Goal: Information Seeking & Learning: Learn about a topic

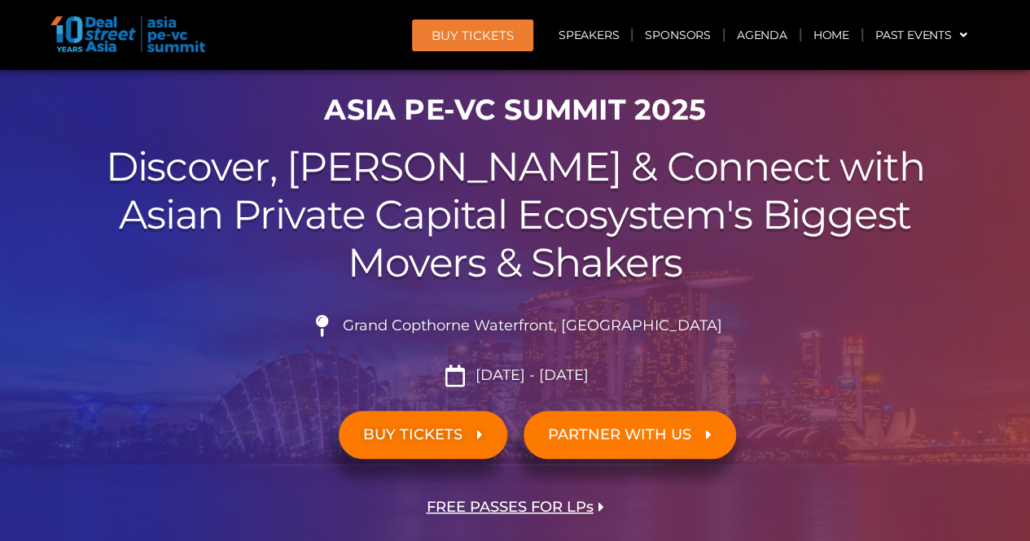
scroll to position [81, 0]
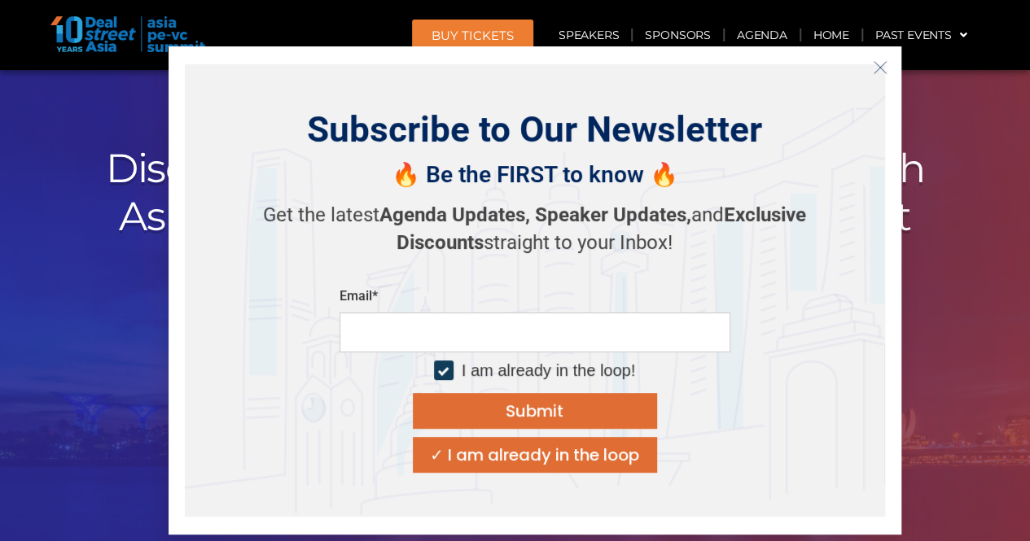
click at [887, 66] on button "Close" at bounding box center [880, 68] width 26 height 26
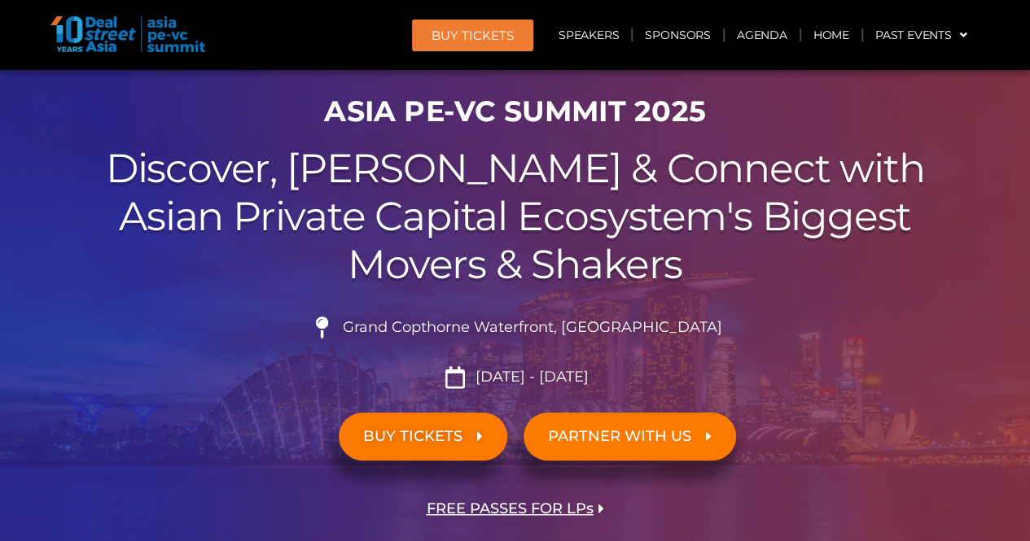
click at [439, 441] on span "BUY TICKETS" at bounding box center [412, 436] width 99 height 15
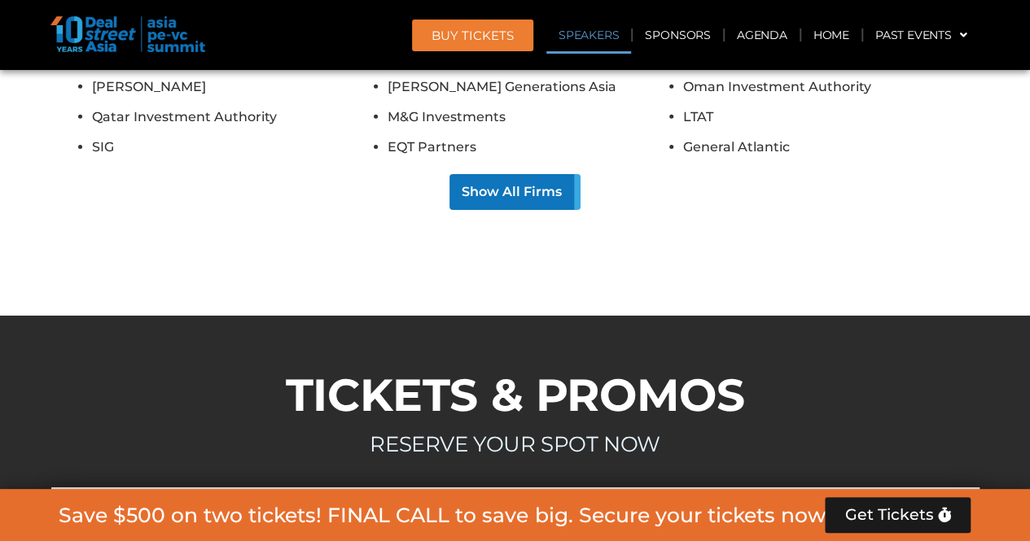
scroll to position [14697, 0]
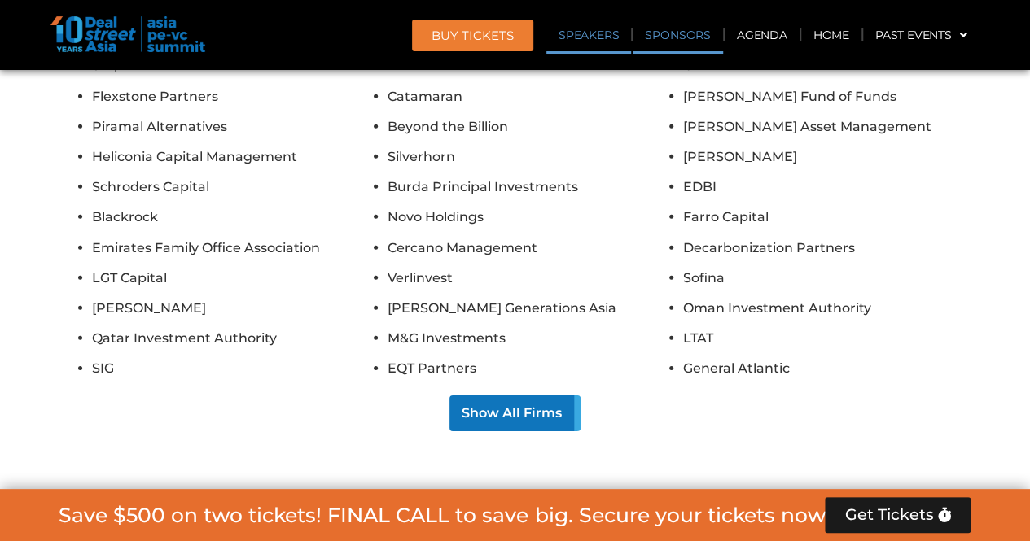
click at [680, 32] on link "Sponsors" at bounding box center [678, 34] width 90 height 37
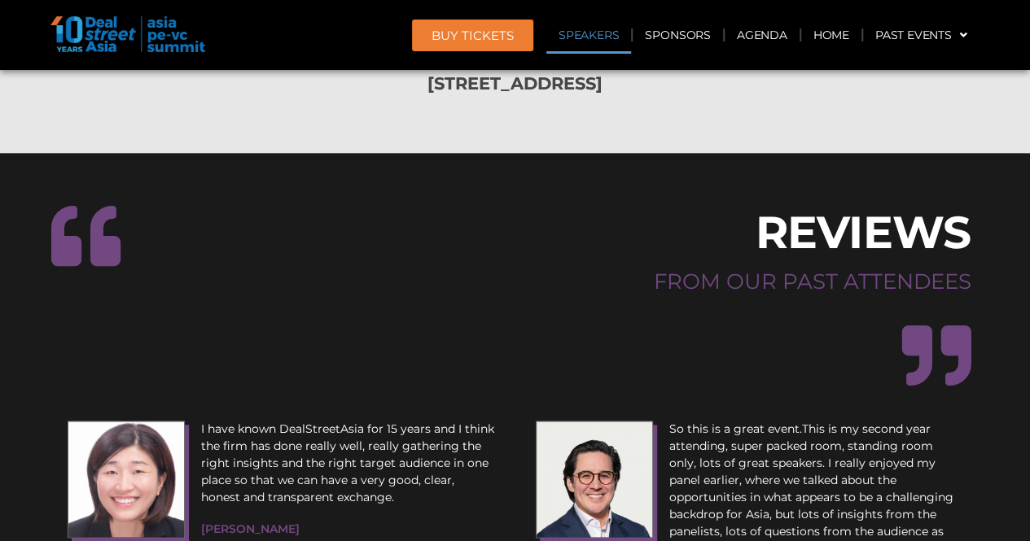
scroll to position [19316, 0]
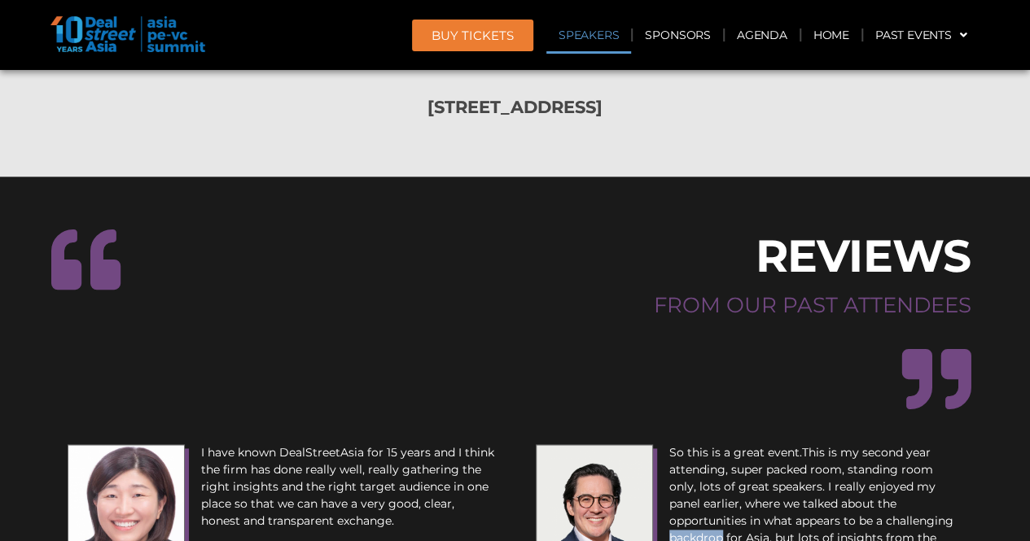
drag, startPoint x: 862, startPoint y: 199, endPoint x: 914, endPoint y: 204, distance: 51.5
click at [914, 445] on p "So this is a great event.This is my second year attending, super packed room, s…" at bounding box center [816, 522] width 294 height 154
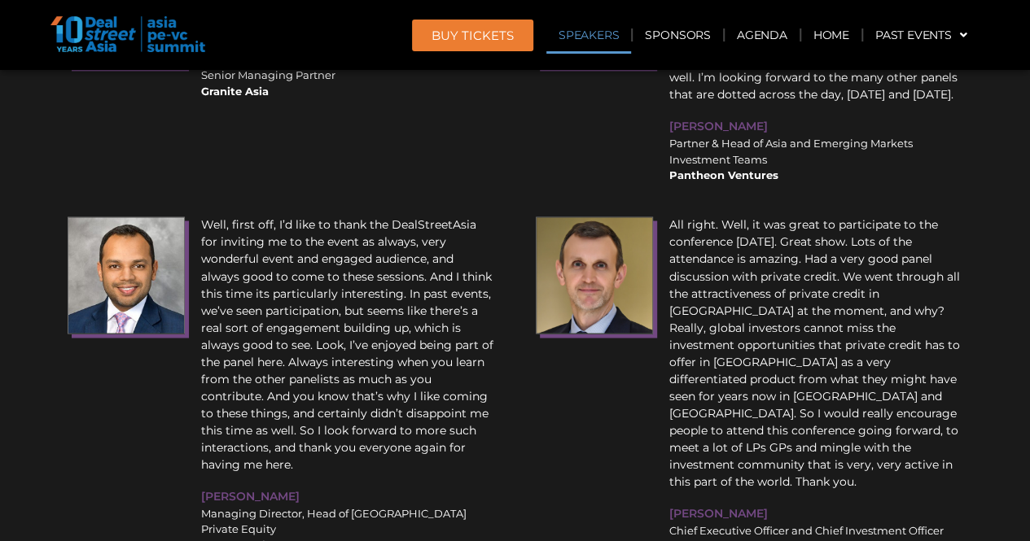
scroll to position [19735, 0]
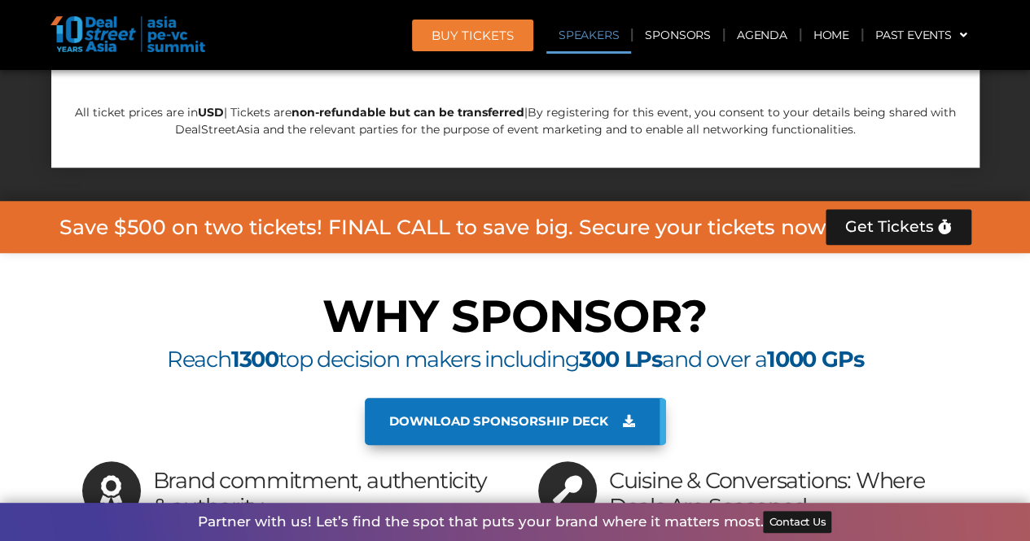
click at [601, 43] on link "Speakers" at bounding box center [588, 34] width 85 height 37
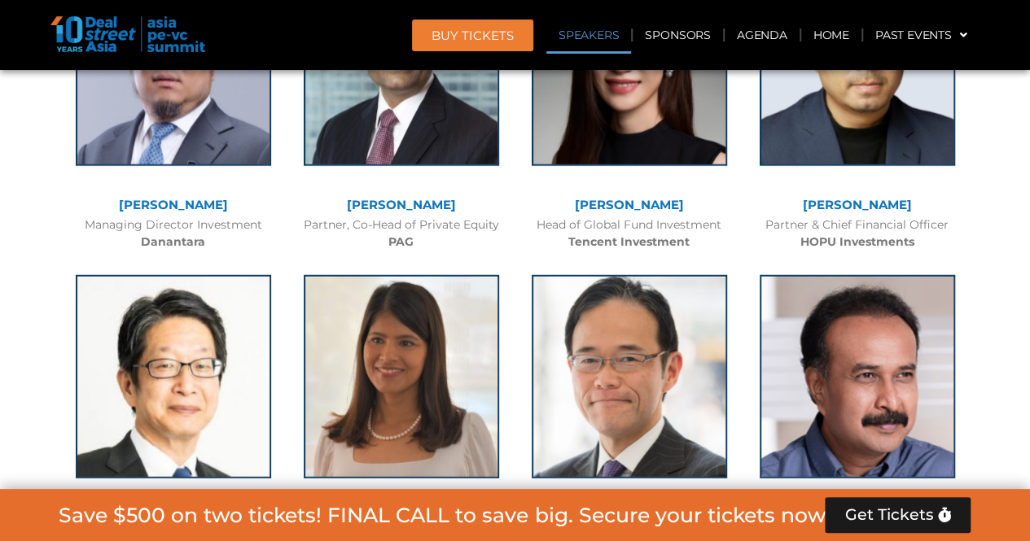
scroll to position [2121, 0]
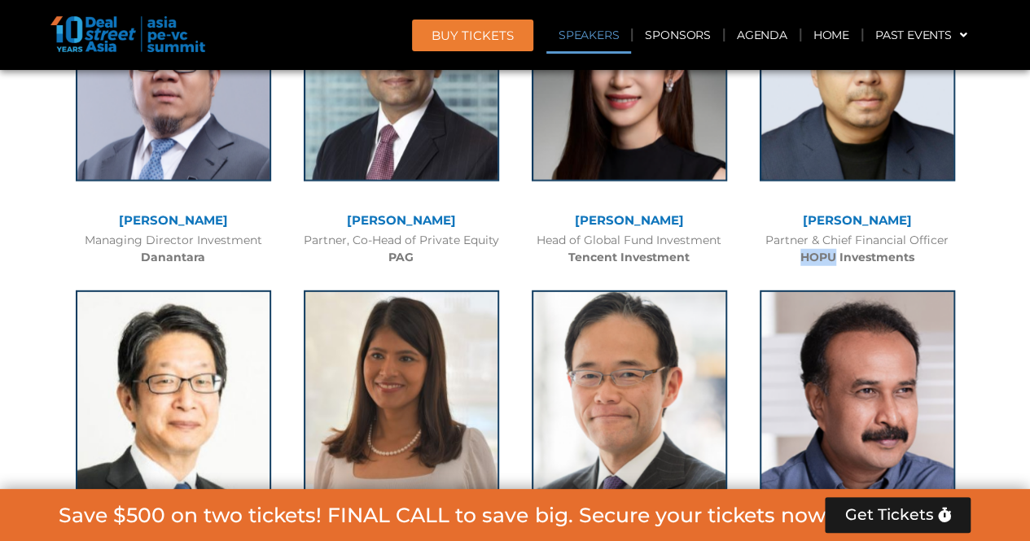
drag, startPoint x: 802, startPoint y: 256, endPoint x: 835, endPoint y: 261, distance: 33.7
click at [835, 261] on b "HOPU Investments" at bounding box center [857, 257] width 114 height 15
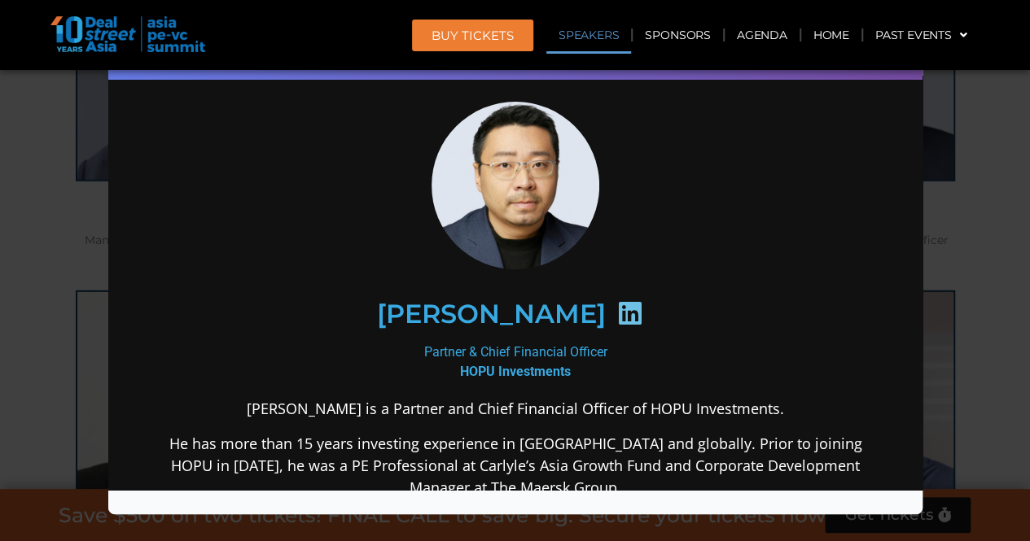
scroll to position [0, 0]
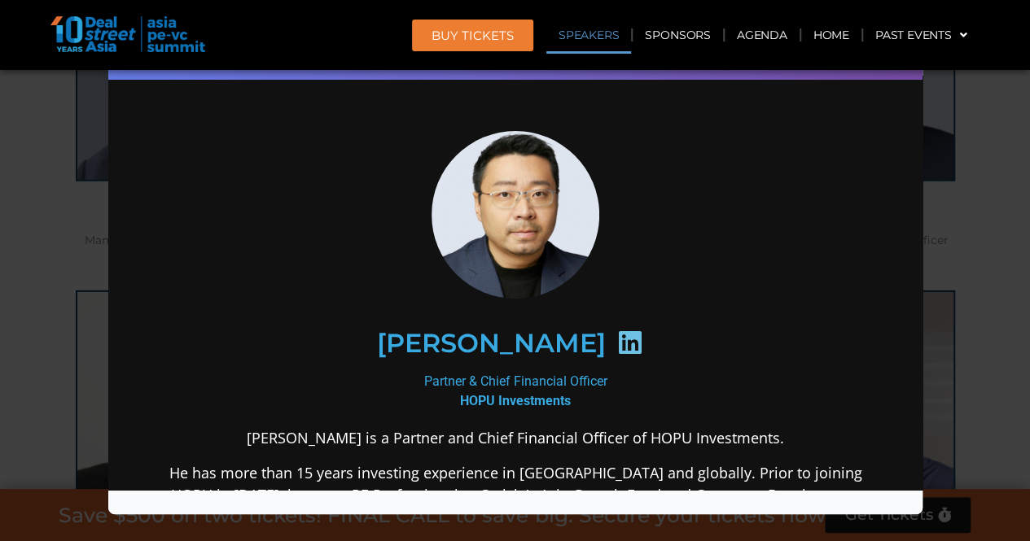
click at [993, 147] on div "Speaker Profile ×" at bounding box center [515, 270] width 1030 height 541
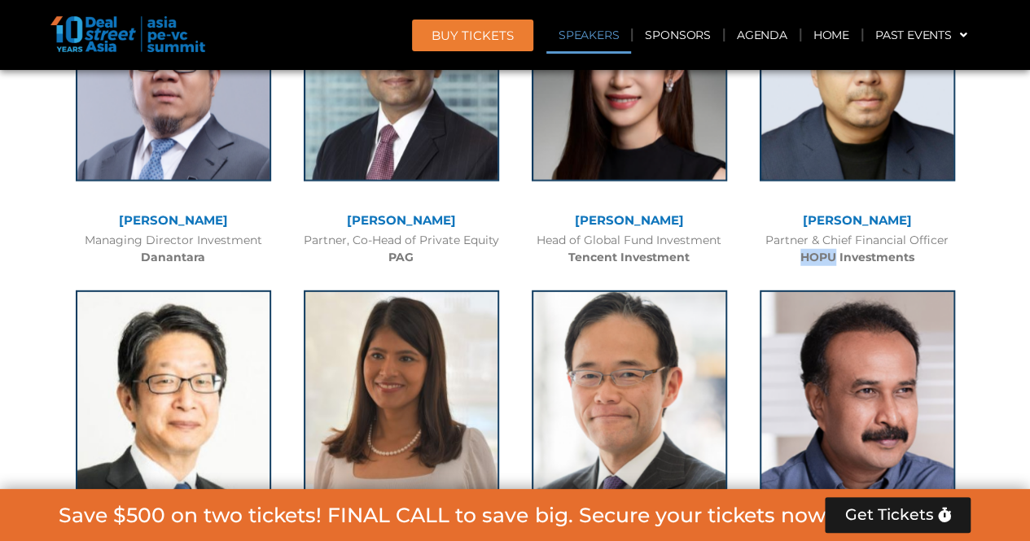
drag, startPoint x: 800, startPoint y: 260, endPoint x: 835, endPoint y: 258, distance: 35.1
click at [835, 258] on b "HOPU Investments" at bounding box center [857, 257] width 114 height 15
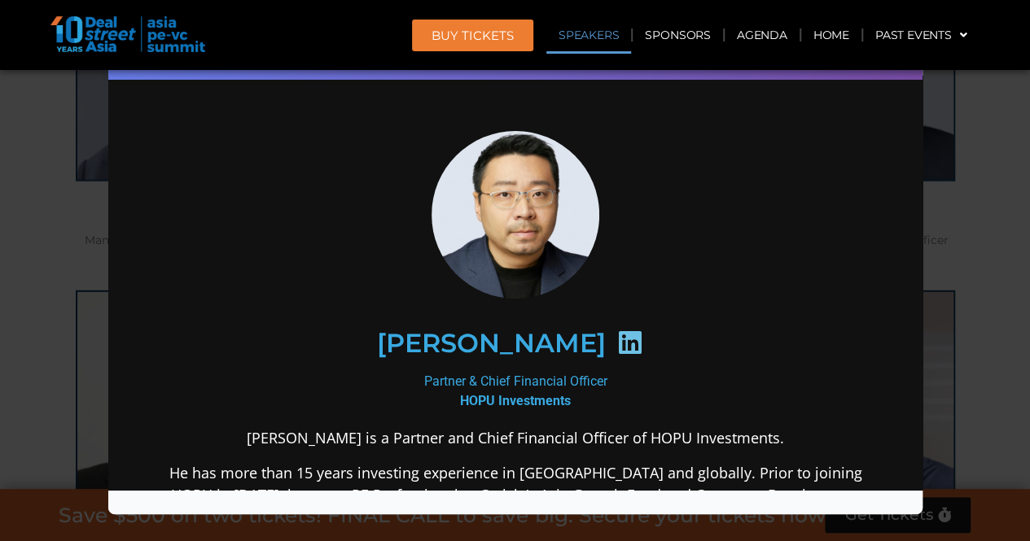
click at [981, 171] on div "Speaker Profile ×" at bounding box center [515, 270] width 1030 height 541
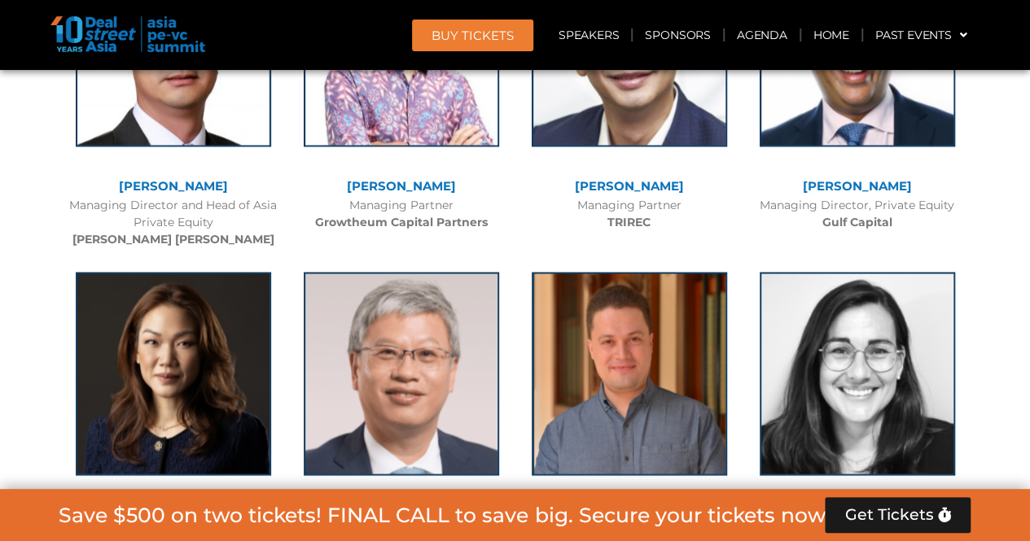
scroll to position [4727, 0]
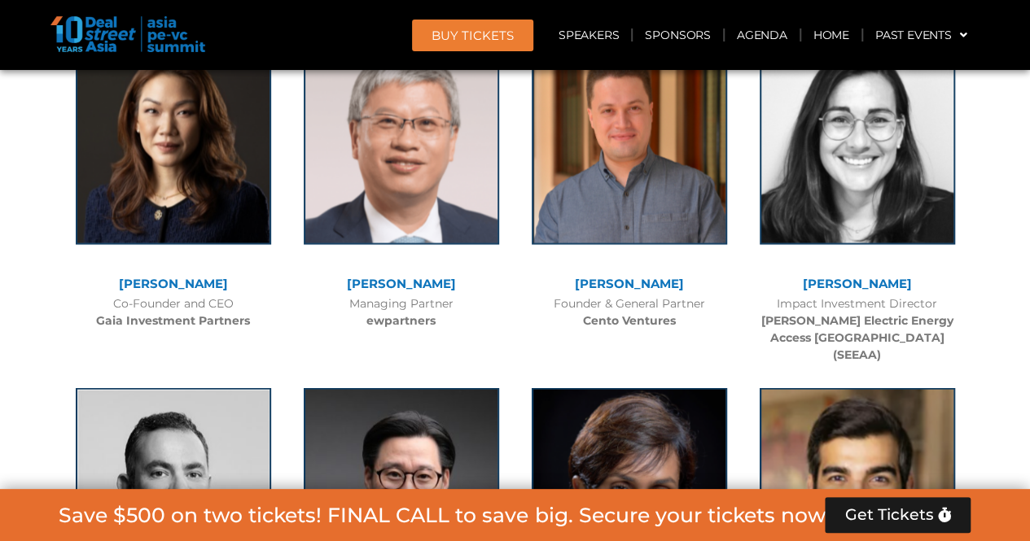
drag, startPoint x: 93, startPoint y: 321, endPoint x: 107, endPoint y: 301, distance: 24.4
click at [72, 327] on div "Co-Founder and CEO Gaia Investment Partners" at bounding box center [174, 313] width 212 height 34
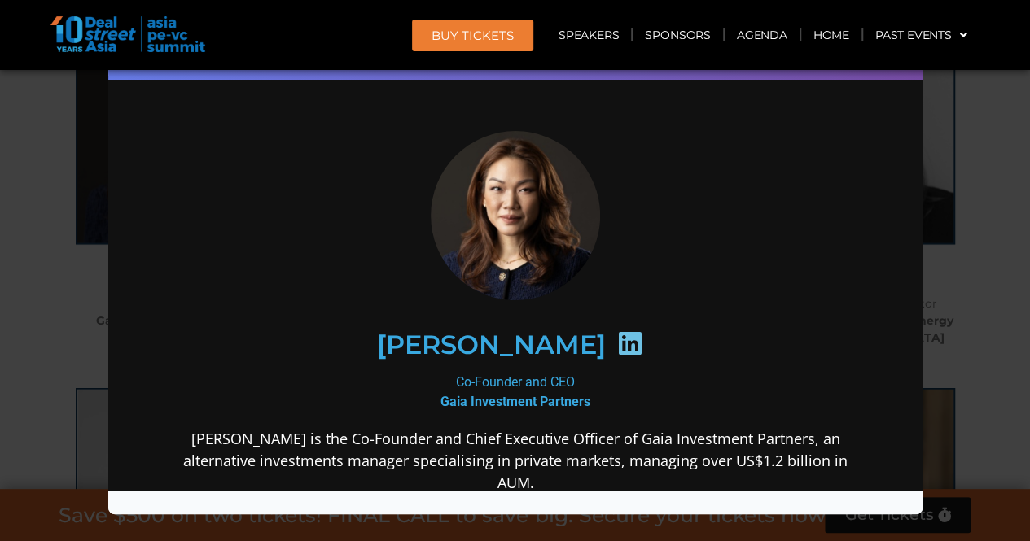
scroll to position [0, 0]
click at [1000, 274] on div "Speaker Profile ×" at bounding box center [515, 270] width 1030 height 541
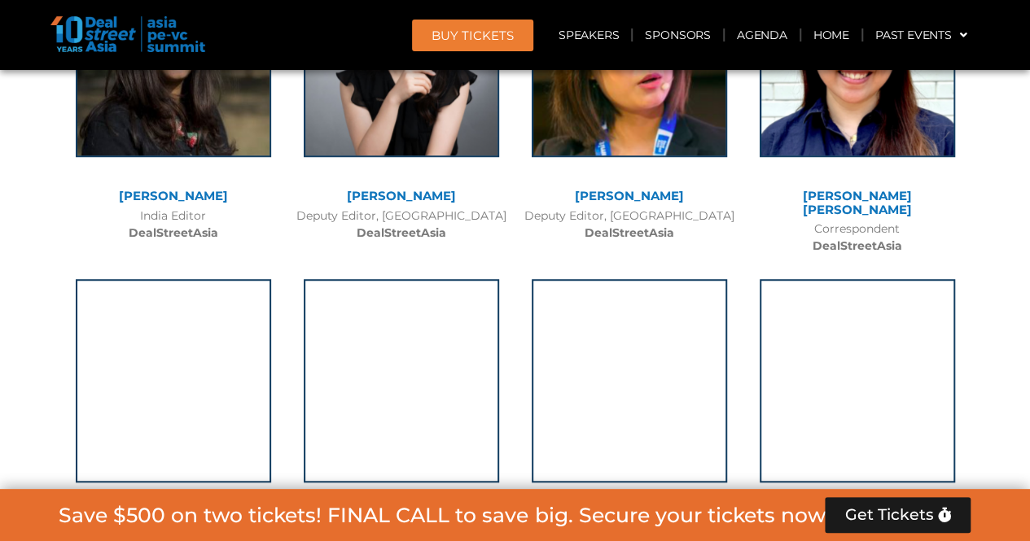
scroll to position [12869, 0]
